Goal: Use online tool/utility: Use online tool/utility

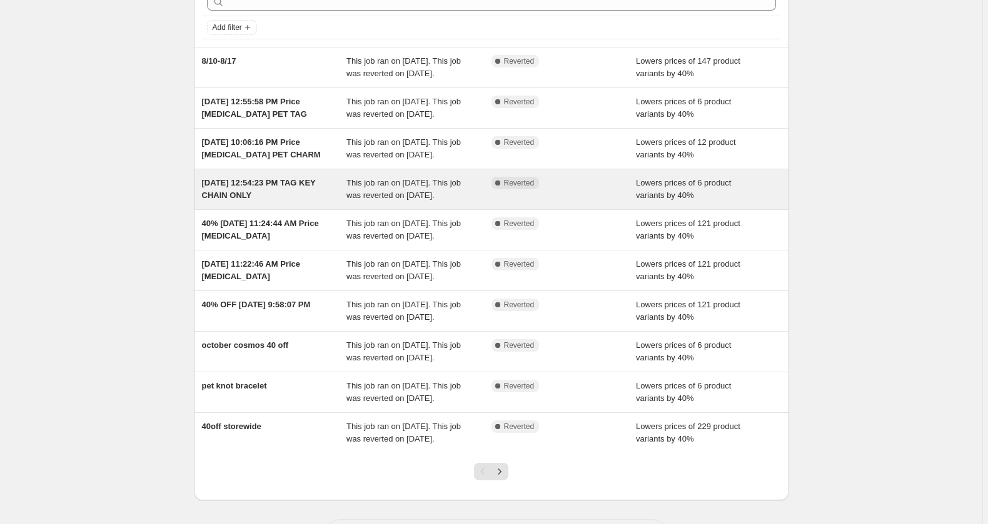
scroll to position [304, 0]
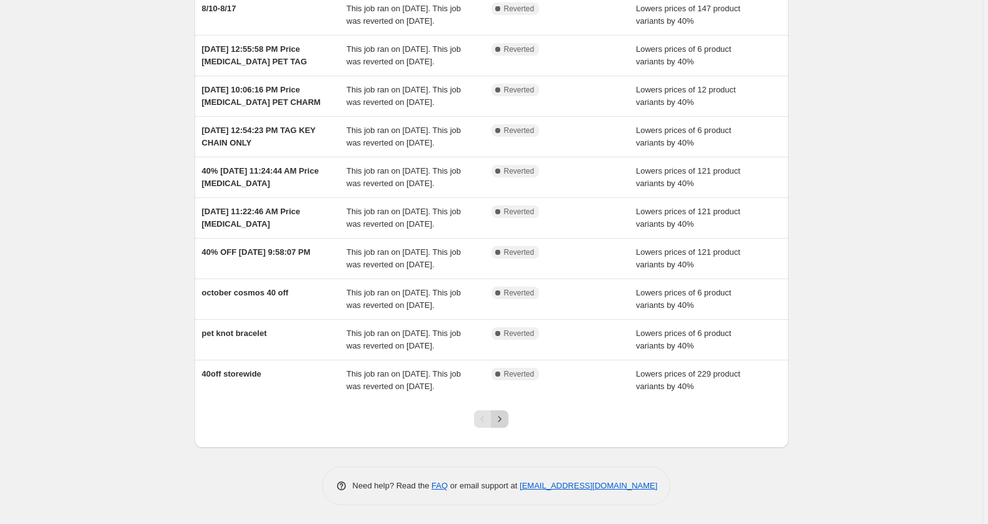
click at [505, 413] on icon "Next" at bounding box center [499, 419] width 13 height 13
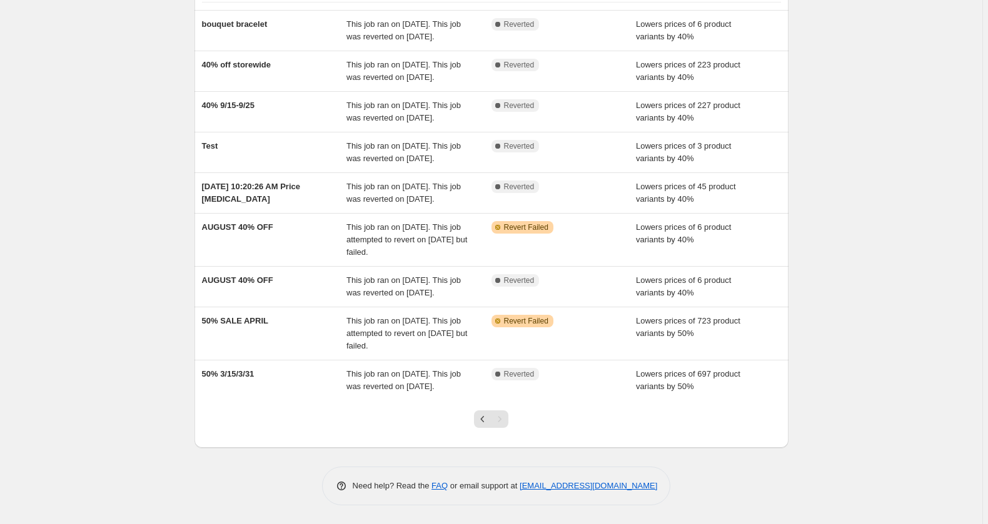
scroll to position [272, 0]
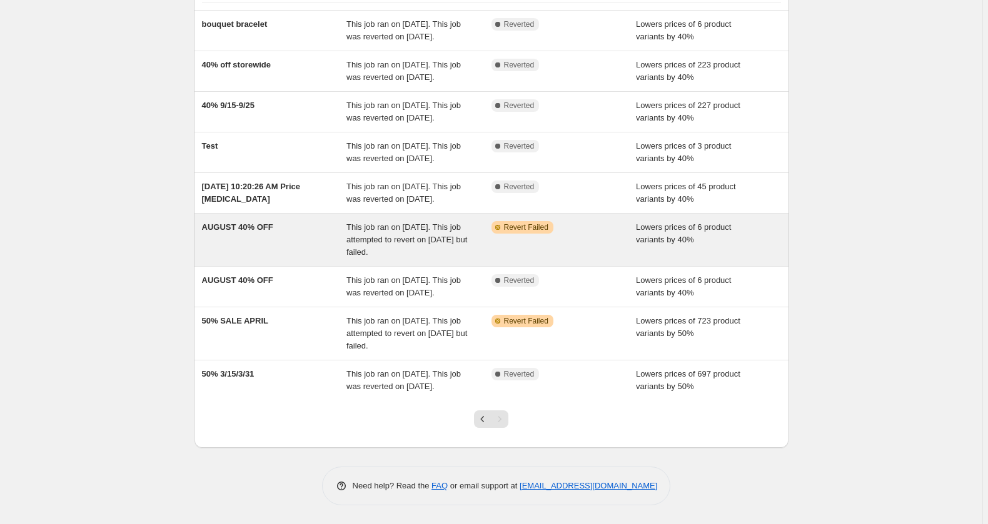
click at [221, 223] on span "AUGUST 40% OFF" at bounding box center [237, 227] width 71 height 9
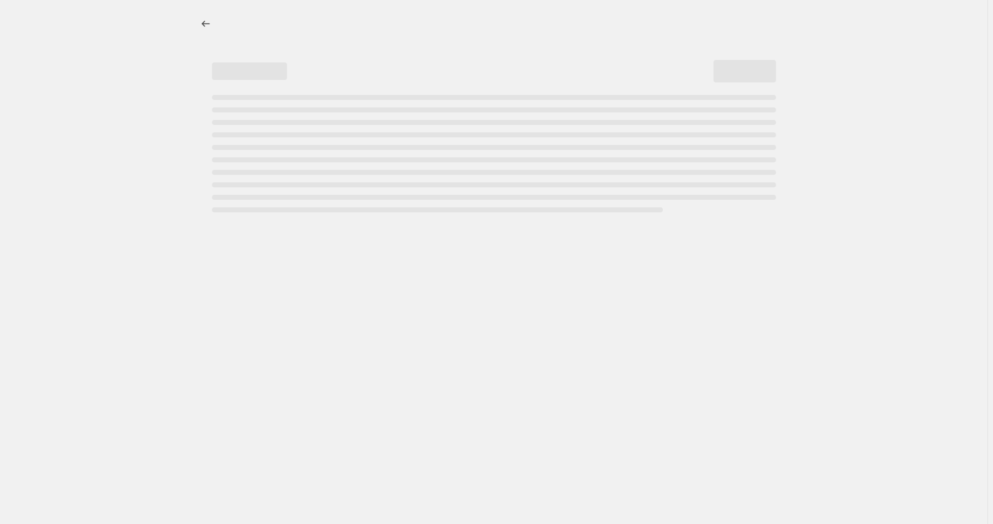
select select "percentage"
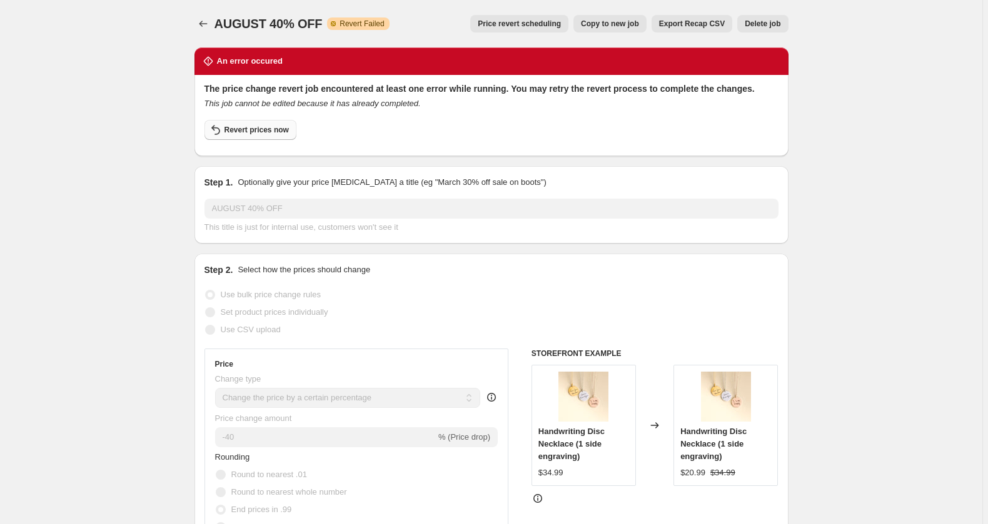
click at [224, 135] on span "Revert prices now" at bounding box center [256, 130] width 64 height 10
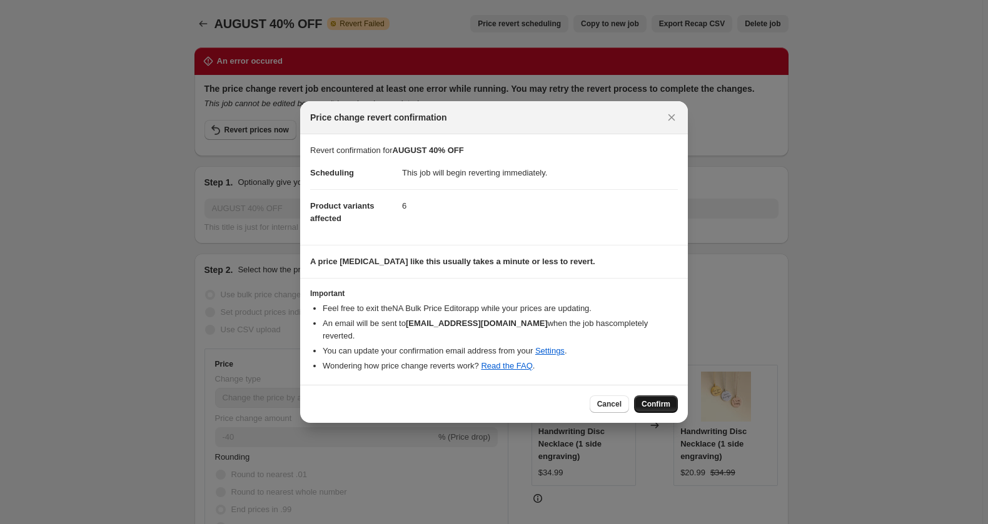
click at [670, 409] on span "Confirm" at bounding box center [655, 404] width 29 height 10
